Goal: Task Accomplishment & Management: Use online tool/utility

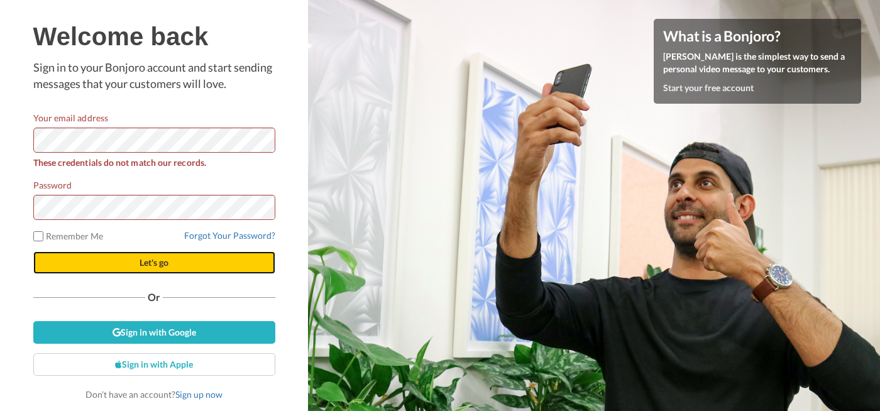
click at [119, 268] on button "Let's go" at bounding box center [154, 262] width 242 height 23
click at [97, 260] on button "Let's go" at bounding box center [154, 262] width 242 height 23
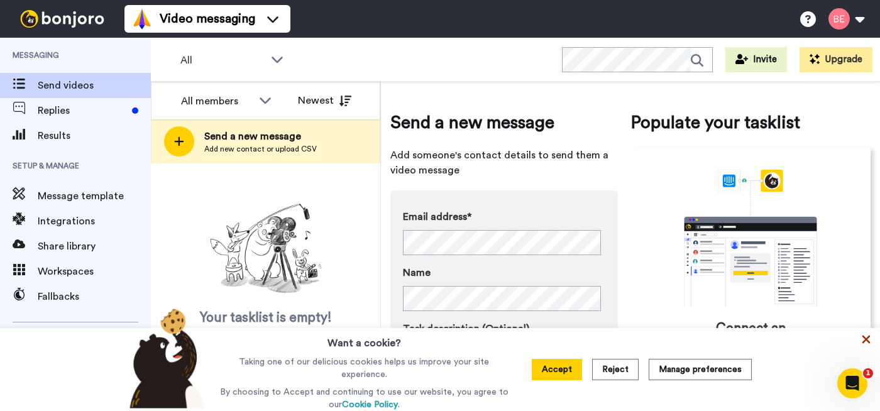
click at [869, 344] on icon at bounding box center [866, 340] width 8 height 8
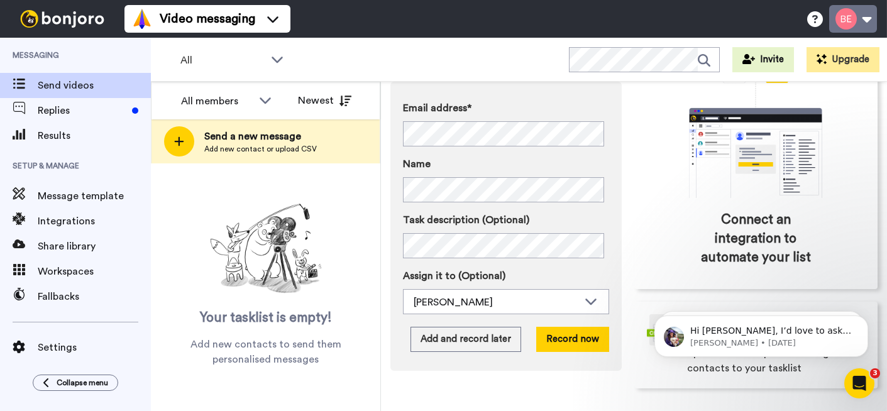
click at [859, 21] on button at bounding box center [853, 19] width 48 height 28
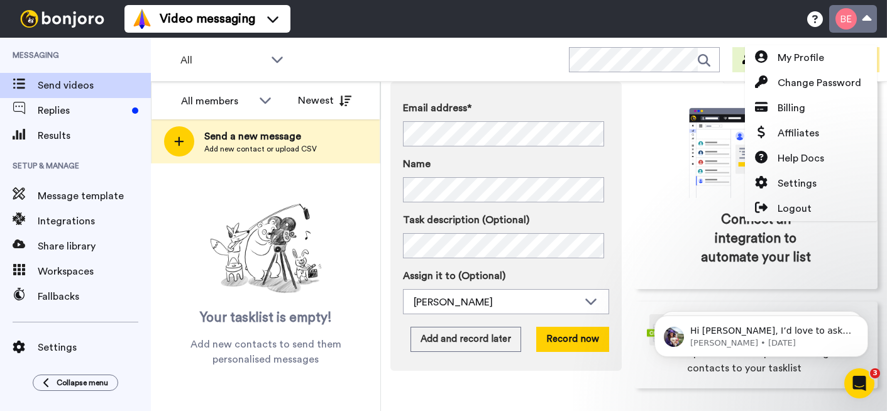
click at [859, 21] on button at bounding box center [853, 19] width 48 height 28
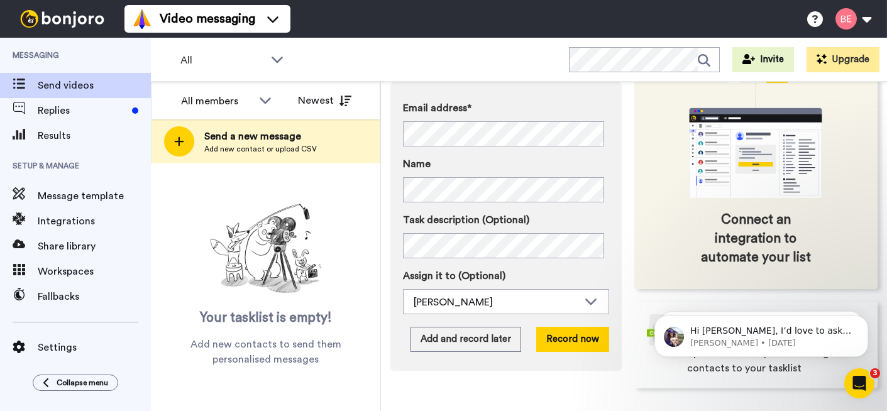
click at [736, 209] on div "Connect an integration to automate your list" at bounding box center [756, 164] width 244 height 250
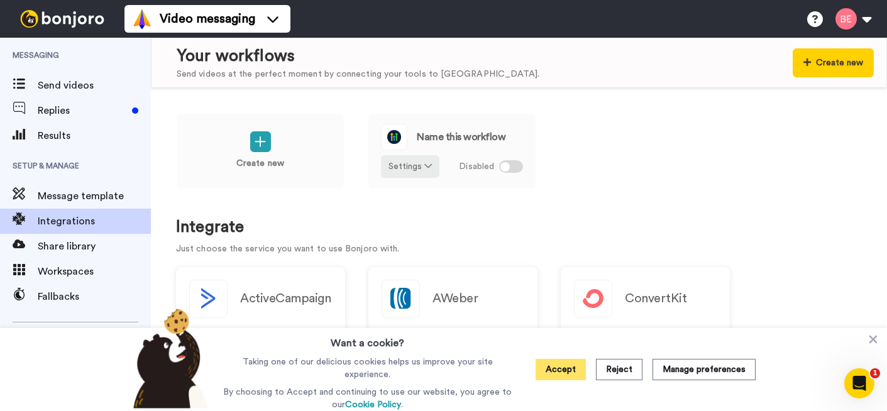
click at [586, 373] on button "Accept" at bounding box center [561, 369] width 50 height 21
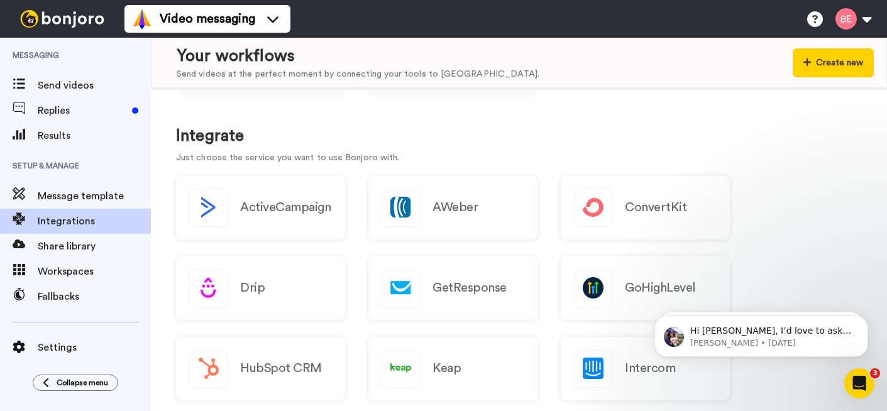
scroll to position [192, 0]
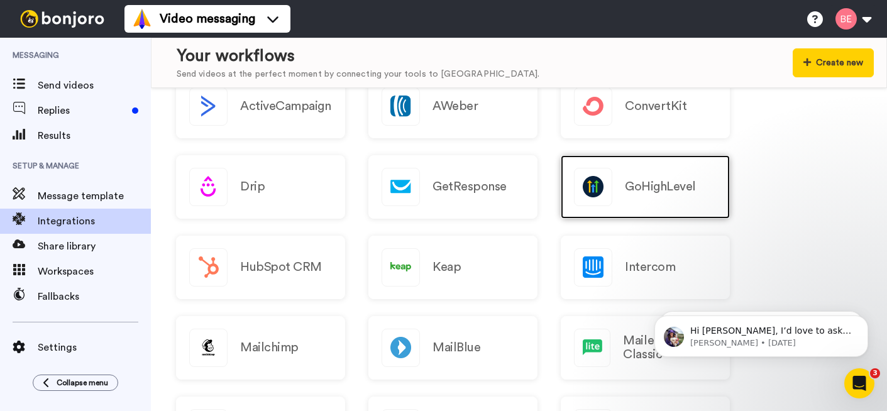
click at [610, 185] on img at bounding box center [593, 186] width 37 height 37
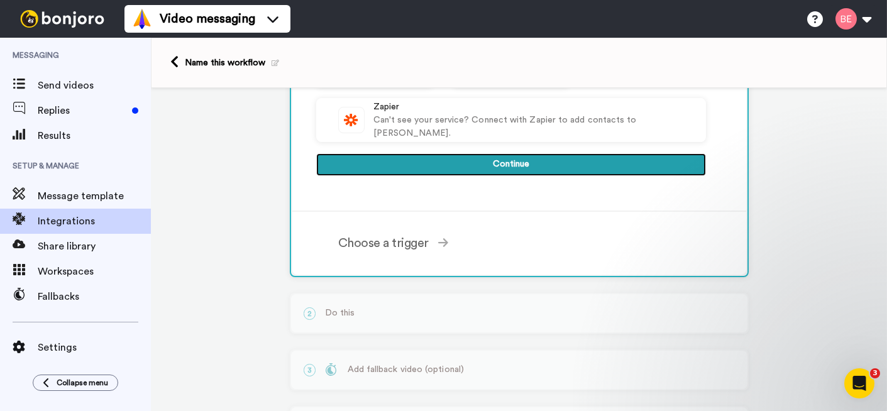
click at [538, 165] on button "Continue" at bounding box center [511, 164] width 390 height 23
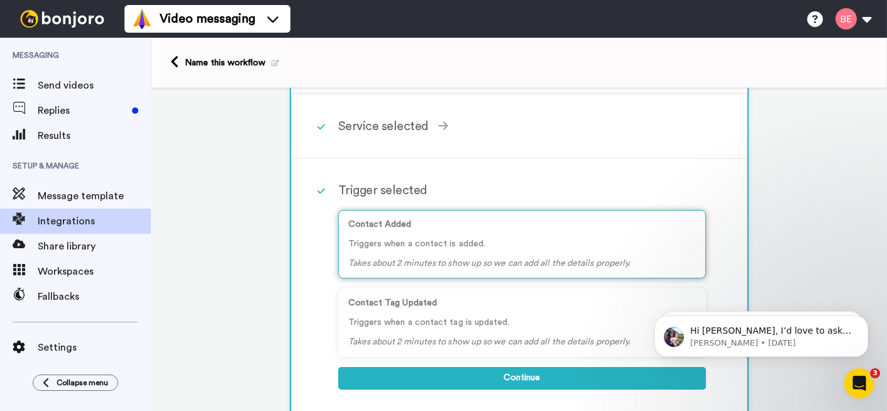
scroll to position [48, 0]
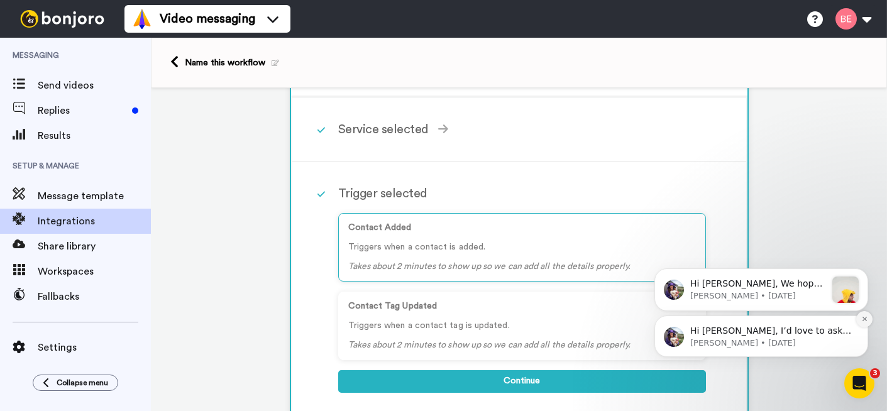
click at [867, 320] on icon "Dismiss notification" at bounding box center [864, 319] width 7 height 7
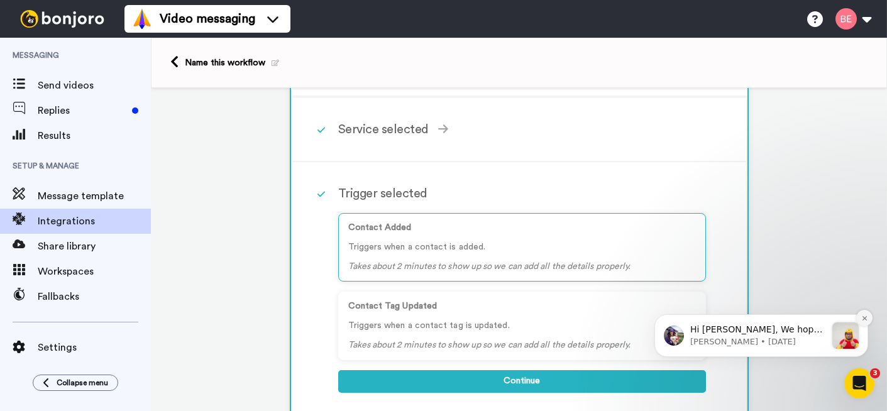
click at [862, 319] on icon "Dismiss notification" at bounding box center [864, 318] width 4 height 4
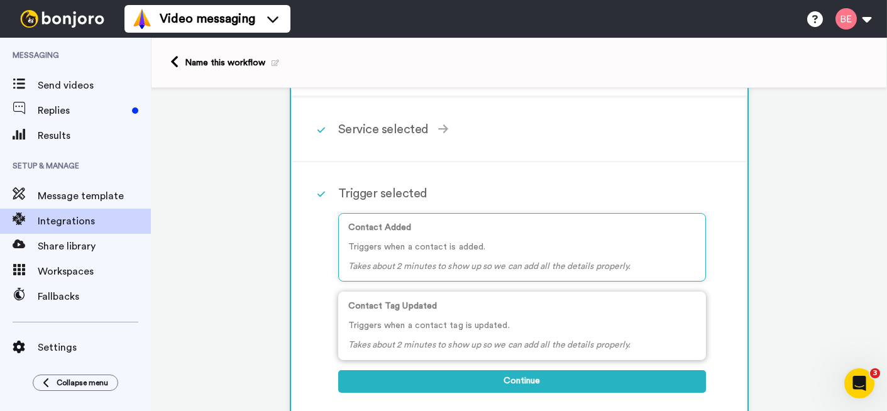
click at [475, 312] on p "Contact Tag Updated" at bounding box center [522, 306] width 348 height 13
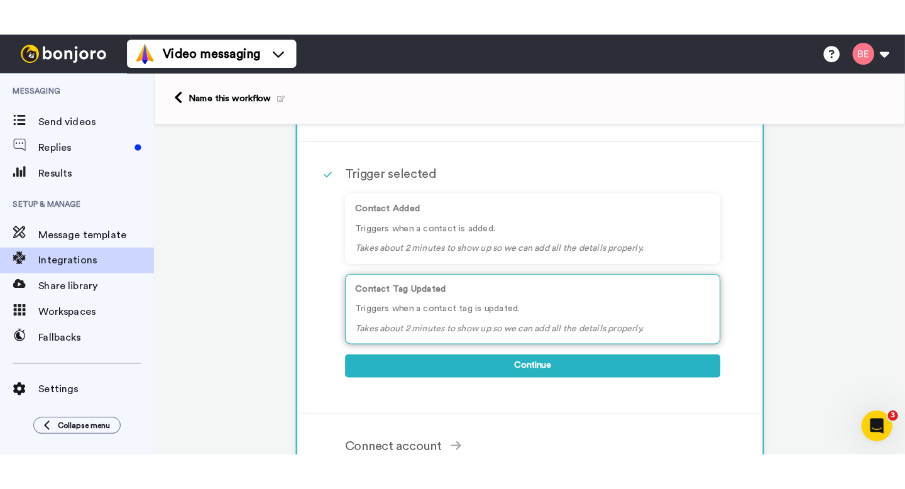
scroll to position [111, 0]
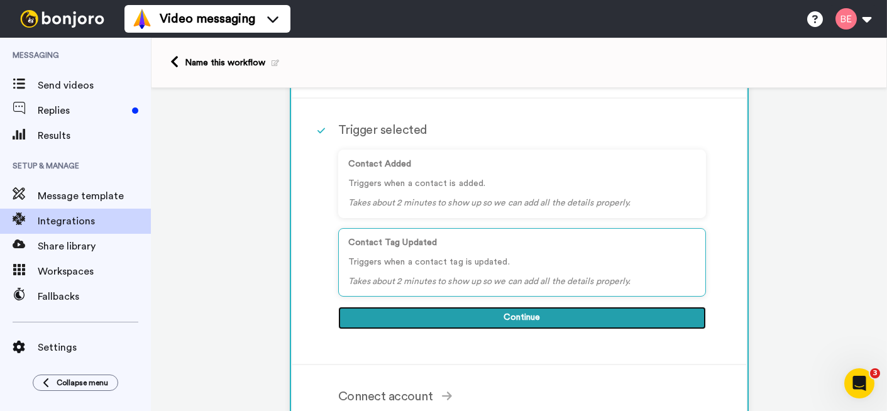
click at [514, 315] on button "Continue" at bounding box center [522, 318] width 368 height 23
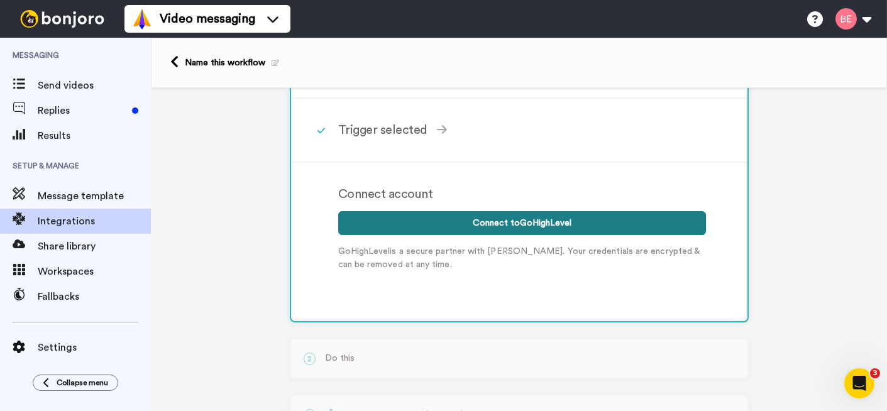
click at [485, 224] on button "Connect to GoHighLevel" at bounding box center [522, 223] width 368 height 24
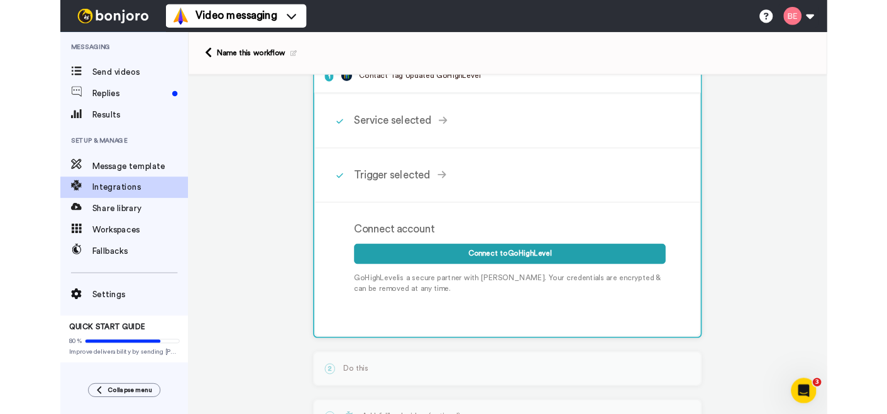
scroll to position [148, 0]
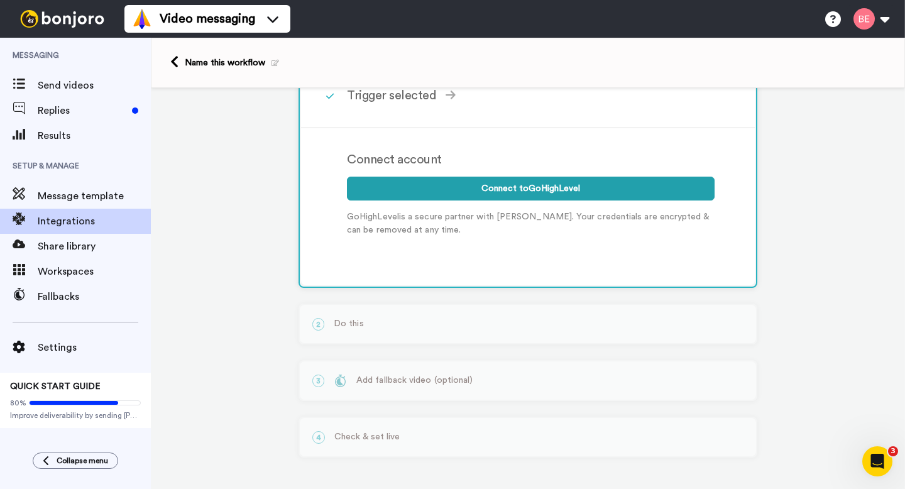
click at [245, 200] on div "1 Contact Tag Updated GoHighLevel Service selected ActiveCampaign AWeber Bonjor…" at bounding box center [528, 215] width 754 height 547
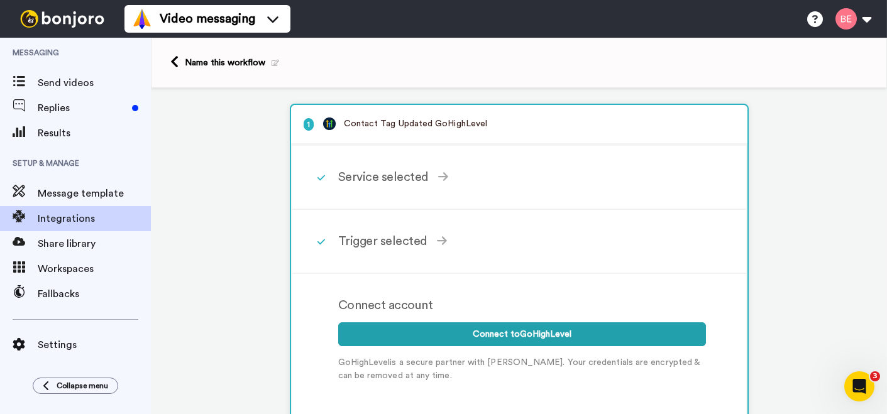
scroll to position [0, 0]
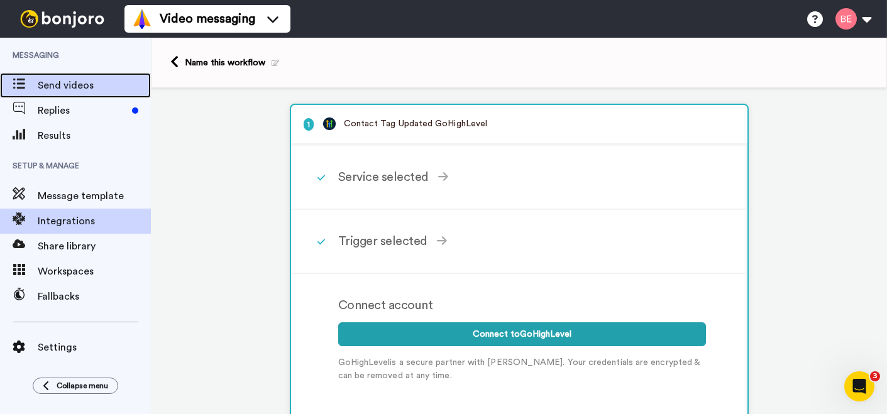
click at [77, 92] on span "Send videos" at bounding box center [94, 85] width 113 height 15
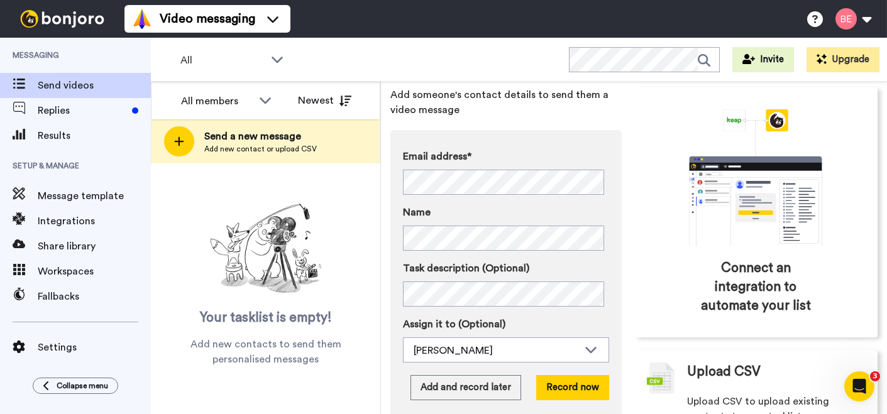
scroll to position [106, 0]
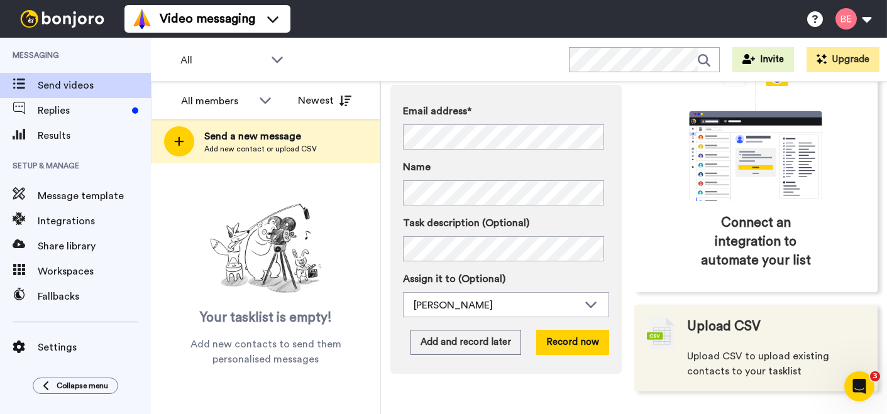
click at [758, 349] on span "Upload CSV to upload existing contacts to your tasklist" at bounding box center [776, 364] width 179 height 30
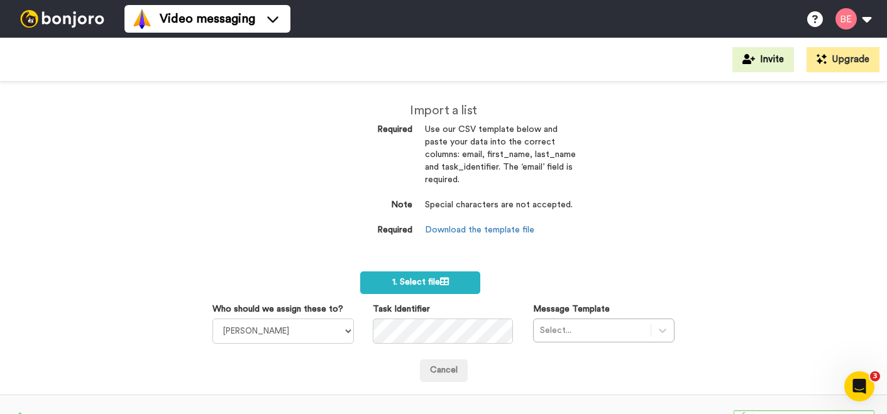
click at [495, 171] on dd "Use our CSV template below and paste your data into the correct columns: email,…" at bounding box center [500, 161] width 151 height 75
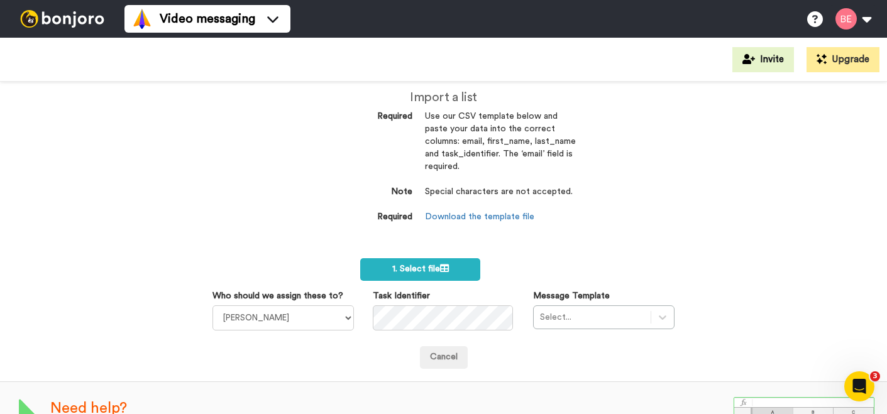
scroll to position [30, 0]
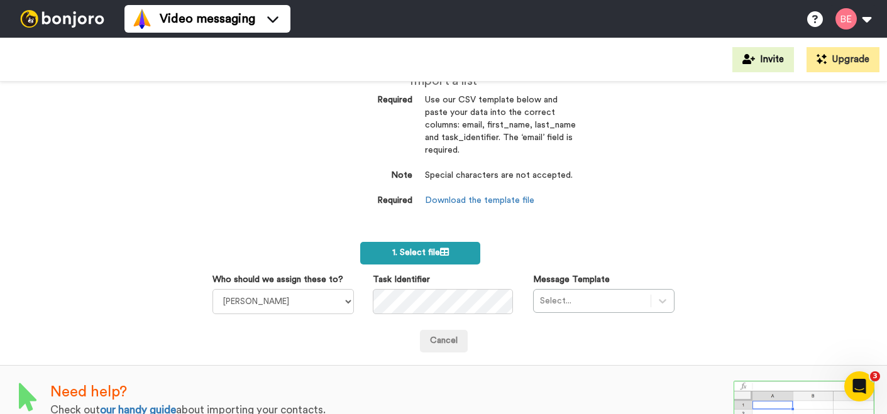
click at [445, 253] on label "1. Select file" at bounding box center [420, 253] width 120 height 23
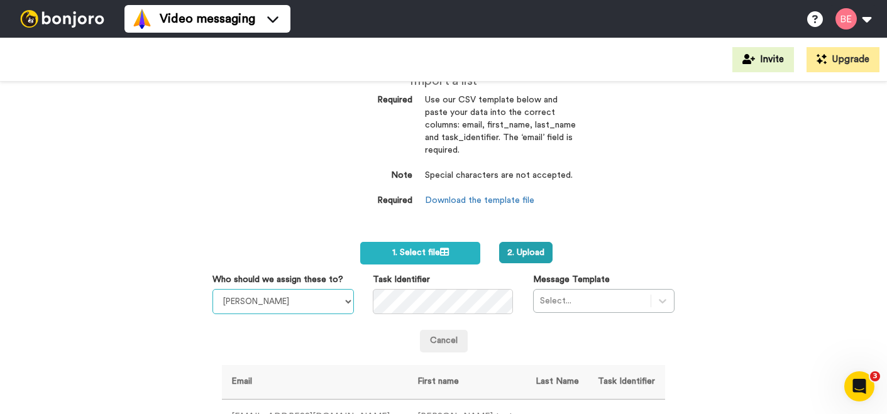
click at [291, 305] on select "Brigit Esselmont Biddy Tarot ~ Leanne Kallal" at bounding box center [282, 301] width 141 height 25
click at [212, 289] on select "Brigit Esselmont Biddy Tarot ~ Leanne Kallal" at bounding box center [282, 301] width 141 height 25
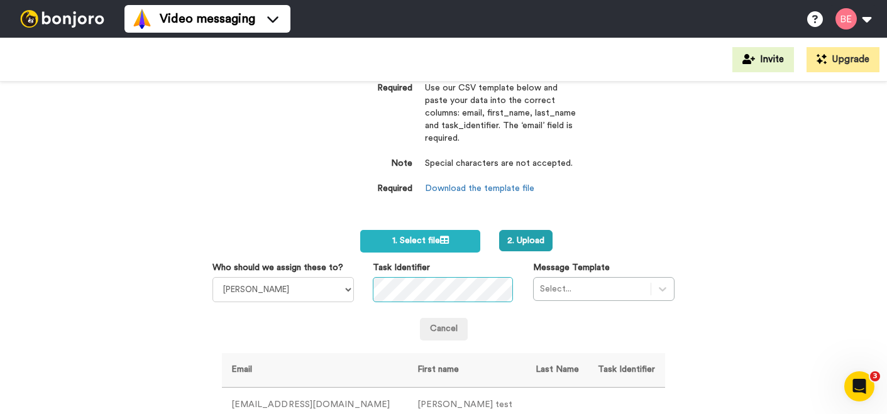
scroll to position [41, 0]
click at [561, 290] on div "Select..." at bounding box center [603, 289] width 141 height 24
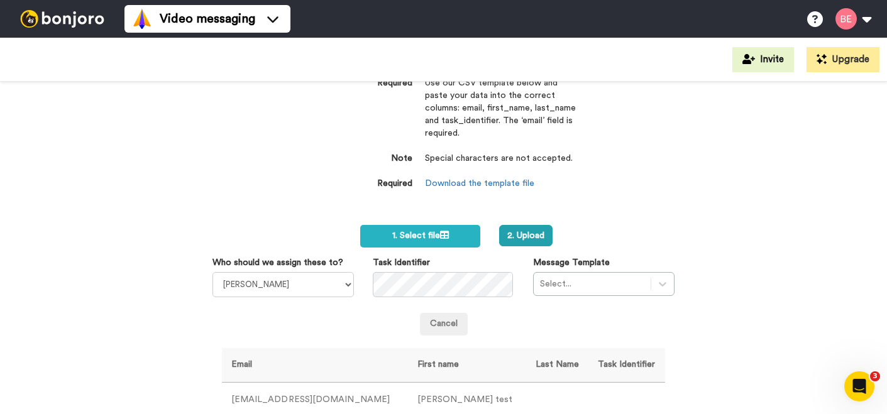
scroll to position [47, 0]
click at [573, 287] on div "Select..." at bounding box center [603, 284] width 141 height 24
click at [575, 287] on div "Select..." at bounding box center [603, 284] width 141 height 24
click at [578, 283] on div "Select..." at bounding box center [603, 284] width 141 height 24
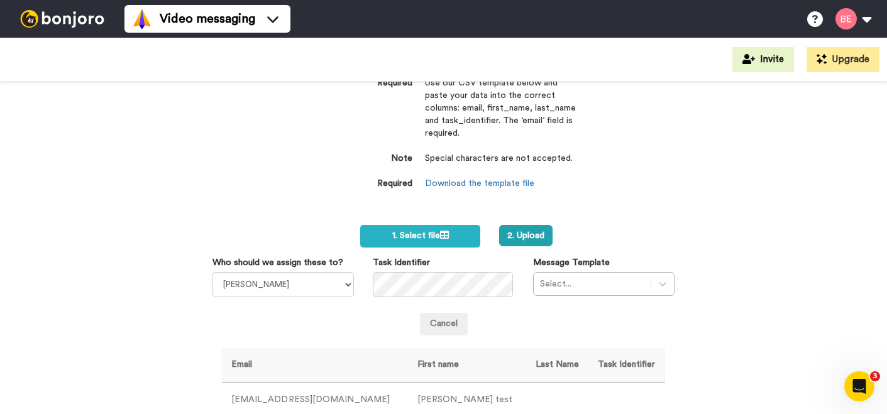
click at [668, 275] on div "Message Template Select..." at bounding box center [604, 276] width 160 height 40
click at [526, 234] on button "2. Upload" at bounding box center [525, 235] width 53 height 21
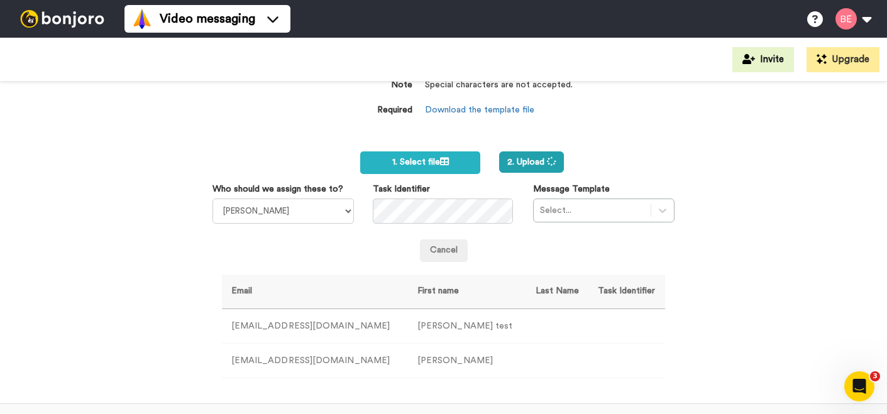
scroll to position [157, 0]
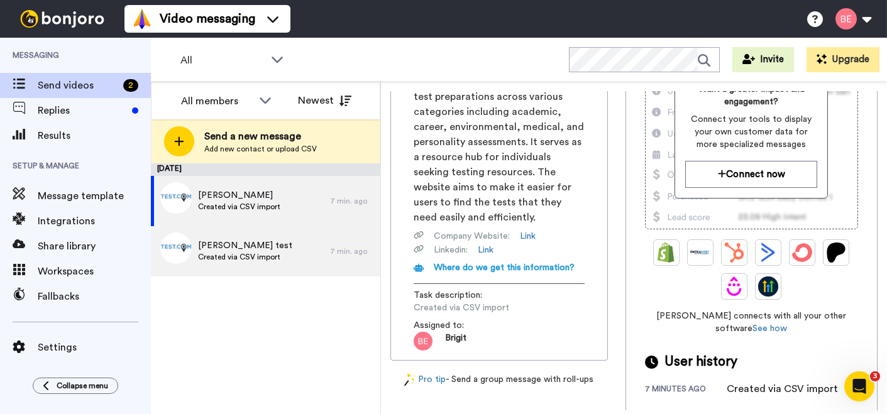
scroll to position [151, 0]
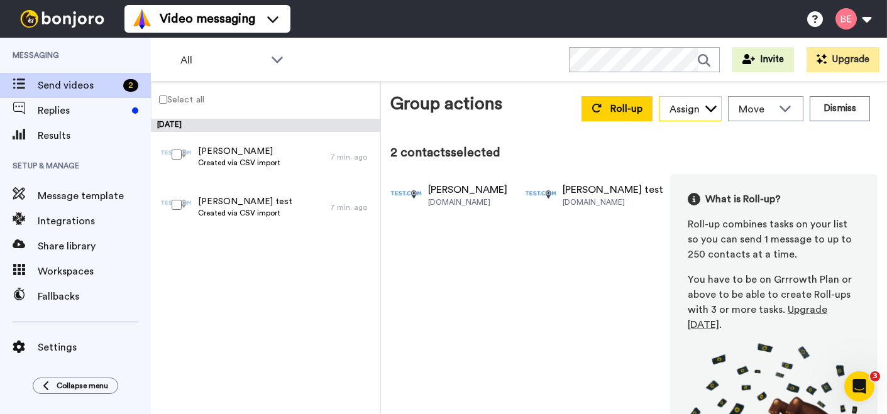
click at [681, 113] on div "Assign" at bounding box center [684, 109] width 30 height 15
click at [685, 141] on span "[PERSON_NAME]" at bounding box center [704, 136] width 90 height 13
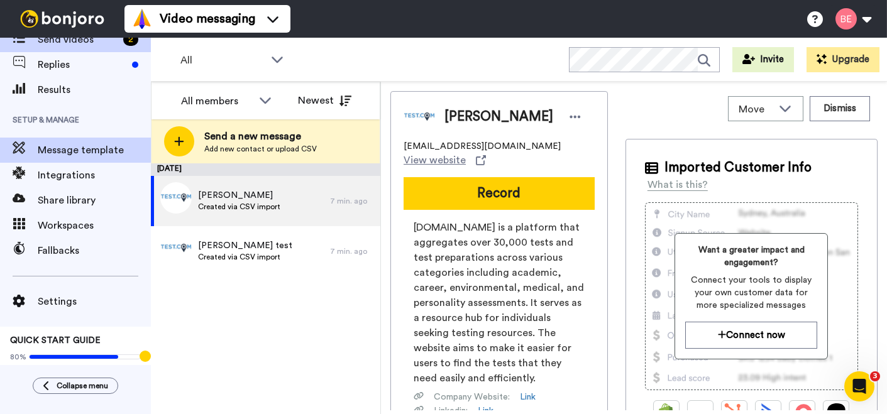
scroll to position [63, 0]
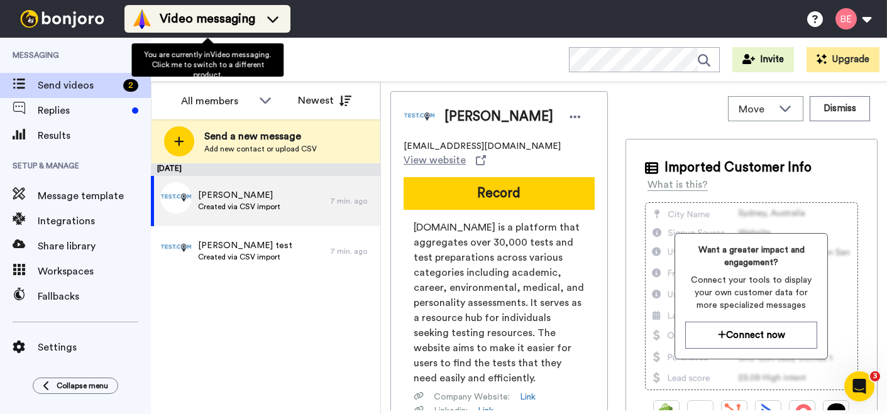
click at [265, 16] on icon at bounding box center [273, 19] width 20 height 13
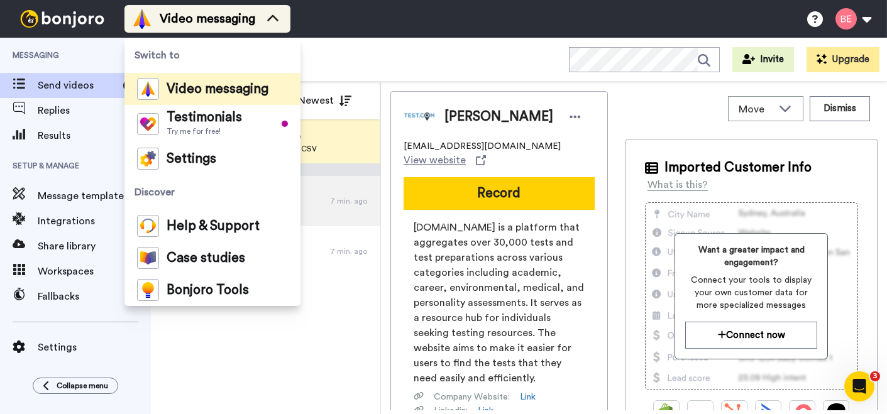
click at [265, 16] on icon at bounding box center [273, 19] width 20 height 13
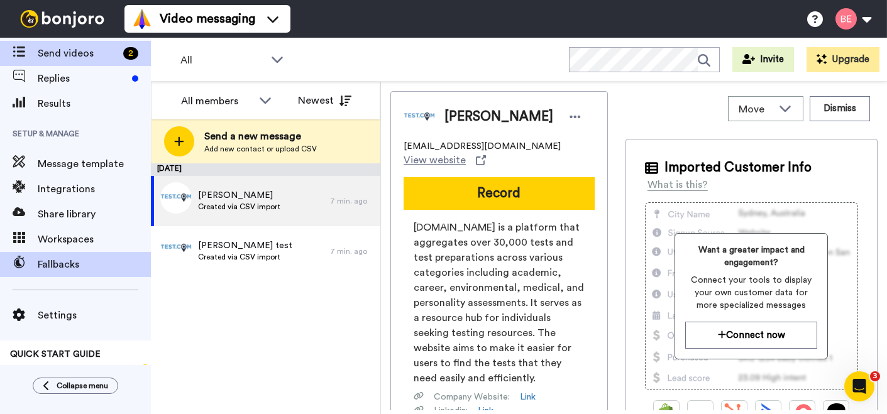
scroll to position [63, 0]
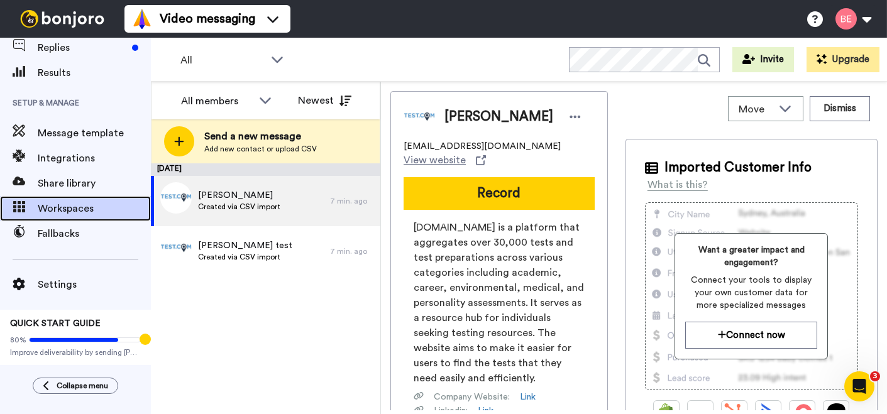
click at [96, 203] on span "Workspaces" at bounding box center [94, 208] width 113 height 15
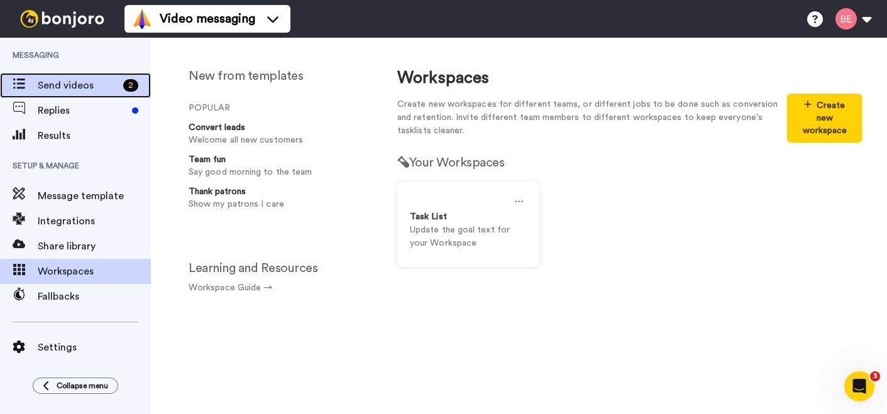
click at [71, 78] on span "Send videos" at bounding box center [78, 85] width 80 height 15
